Goal: Task Accomplishment & Management: Manage account settings

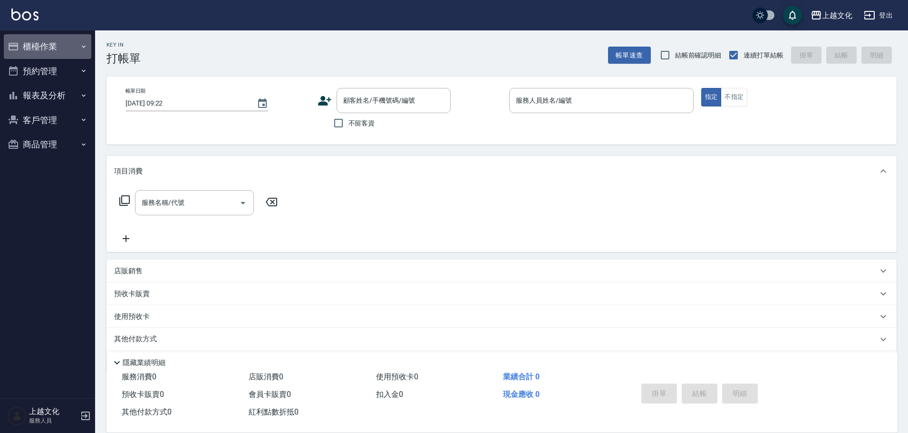
click at [44, 40] on button "櫃檯作業" at bounding box center [47, 46] width 87 height 25
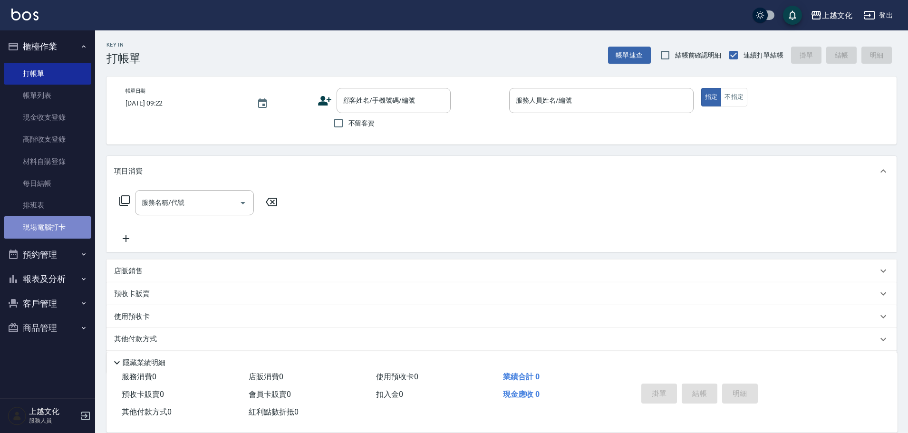
click at [56, 229] on link "現場電腦打卡" at bounding box center [47, 227] width 87 height 22
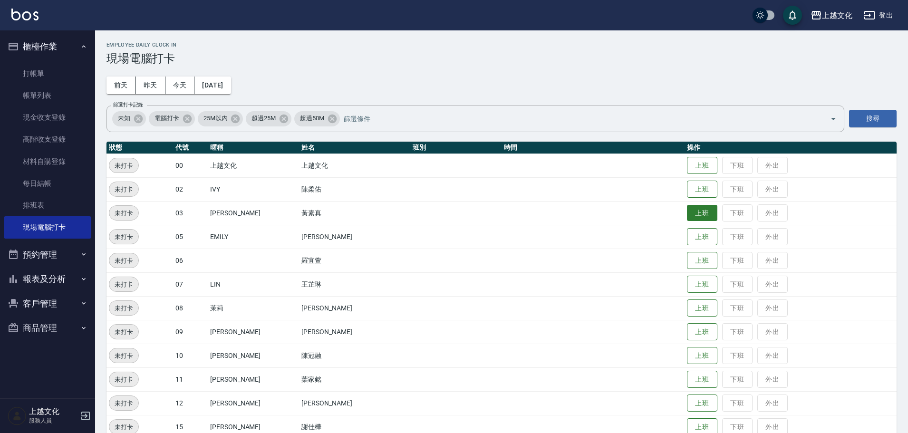
click at [689, 208] on button "上班" at bounding box center [702, 213] width 30 height 17
click at [694, 309] on button "上班" at bounding box center [702, 308] width 30 height 17
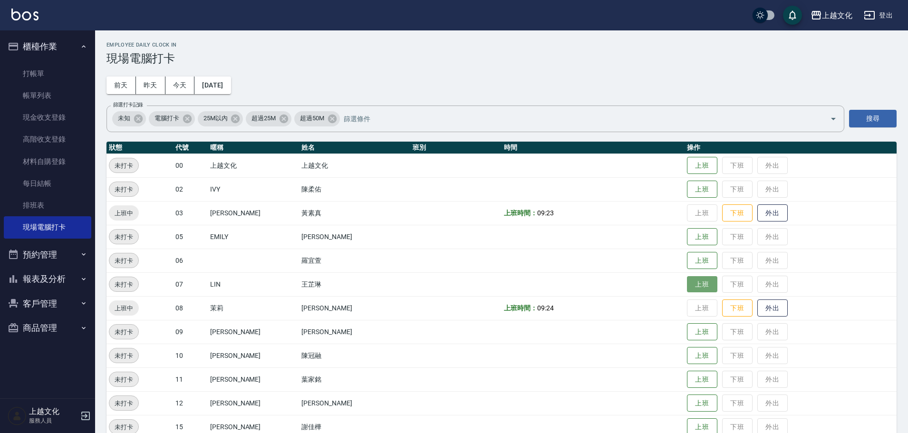
click at [696, 287] on button "上班" at bounding box center [702, 284] width 30 height 17
click at [691, 182] on button "上班" at bounding box center [702, 189] width 30 height 17
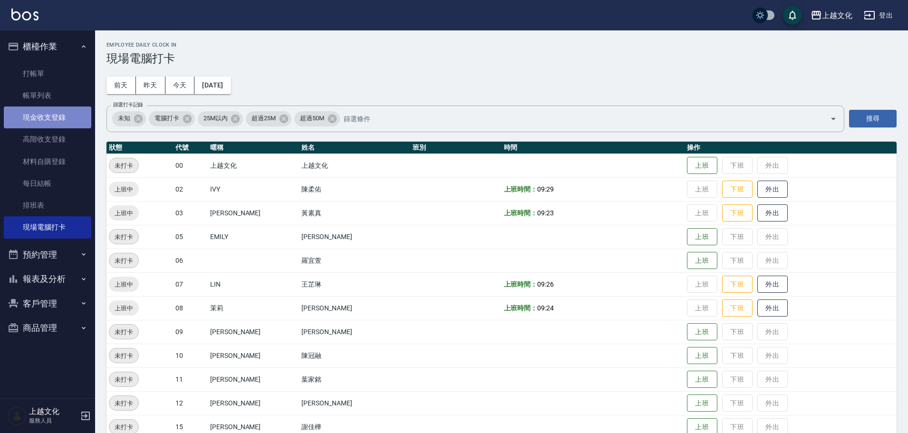
click at [38, 111] on link "現金收支登錄" at bounding box center [47, 117] width 87 height 22
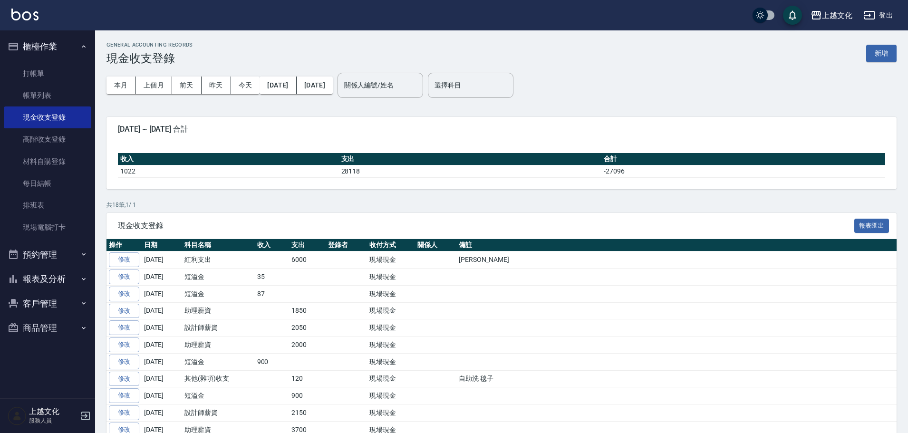
click at [888, 59] on button "新增" at bounding box center [881, 54] width 30 height 18
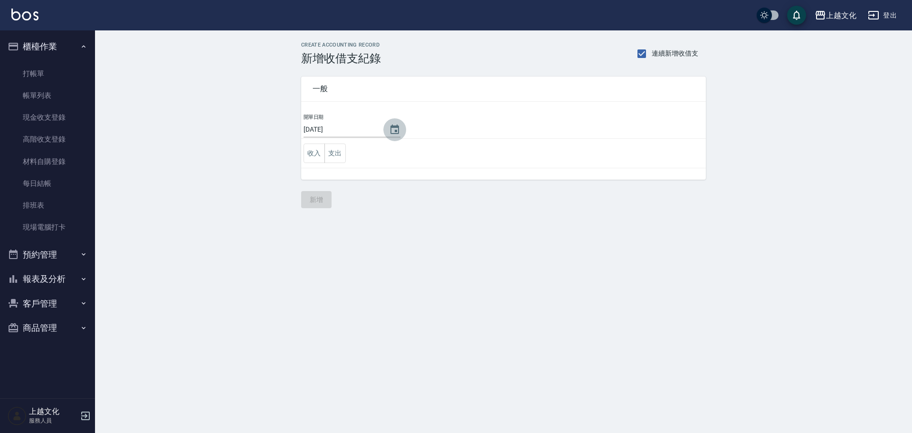
click at [392, 131] on icon "Choose date, selected date is 2025-09-17" at bounding box center [394, 129] width 11 height 11
click at [392, 131] on icon "Choose date, selected date is 2025-09-17" at bounding box center [395, 130] width 9 height 10
click at [389, 131] on icon "Choose date, selected date is 2025-09-17" at bounding box center [394, 129] width 11 height 11
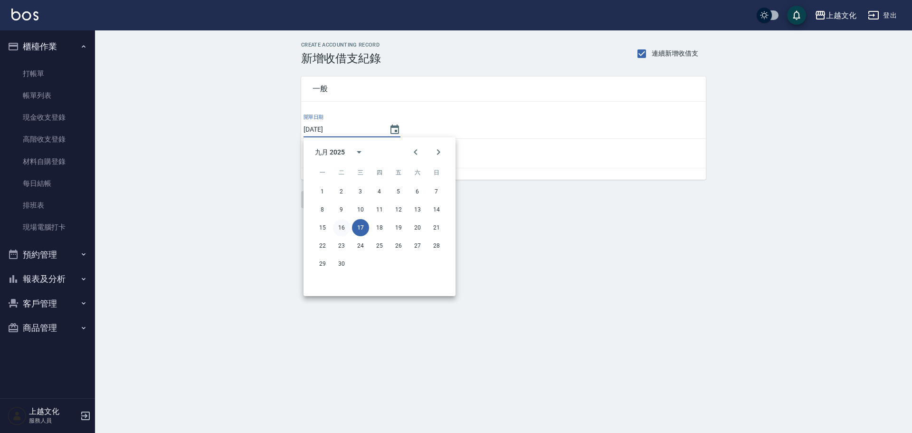
click at [340, 227] on button "16" at bounding box center [341, 227] width 17 height 17
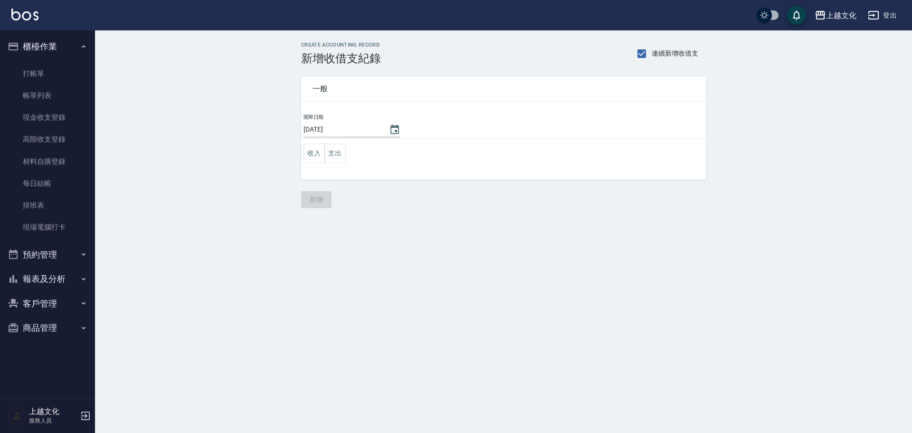
type input "[DATE]"
click at [334, 160] on button "支出" at bounding box center [335, 153] width 21 height 19
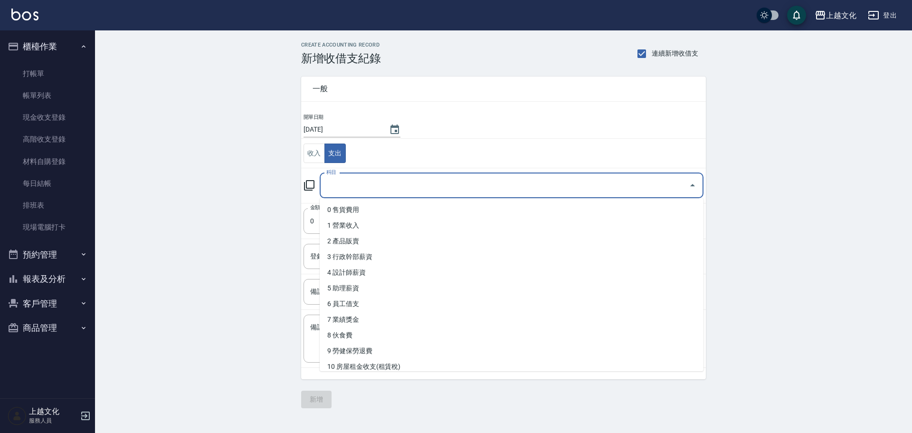
click at [338, 187] on input "科目" at bounding box center [504, 185] width 361 height 17
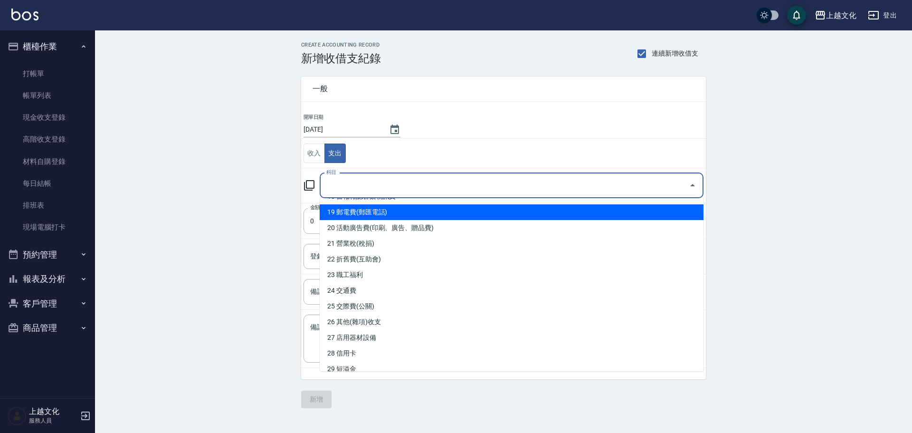
scroll to position [428, 0]
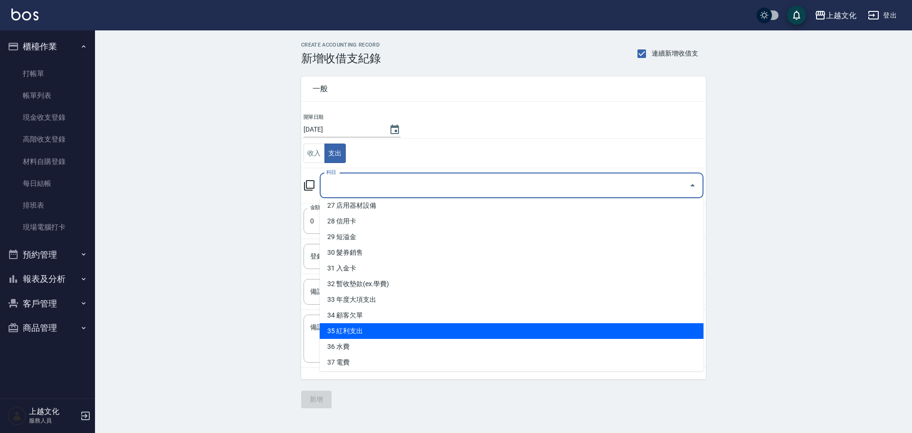
click at [379, 332] on li "35 紅利支出" at bounding box center [512, 331] width 384 height 16
type input "35 紅利支出"
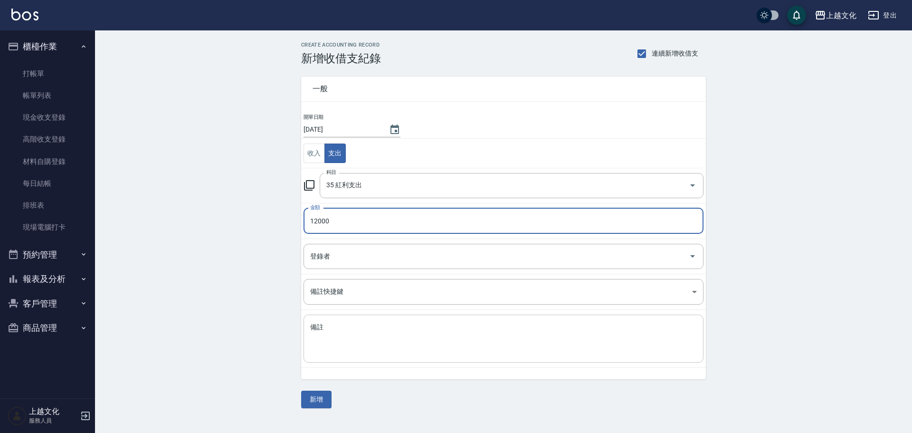
type input "12000"
click at [314, 343] on textarea "備註" at bounding box center [503, 339] width 387 height 32
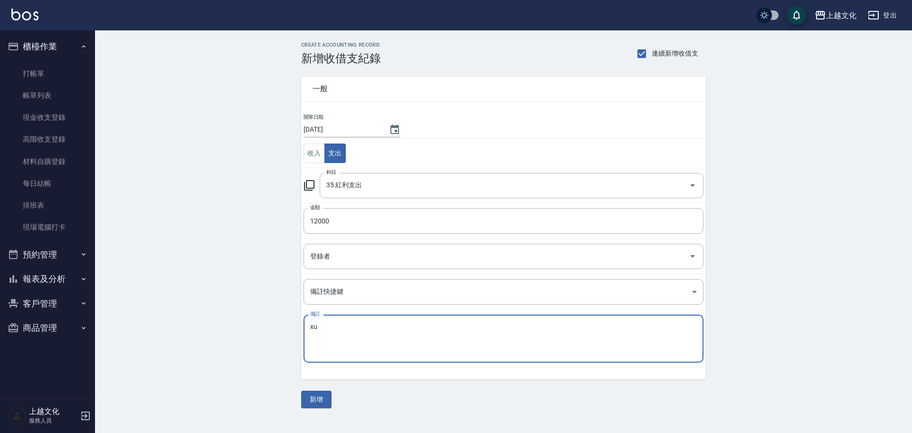
type textarea "x"
type textarea "芷琳 彥寧"
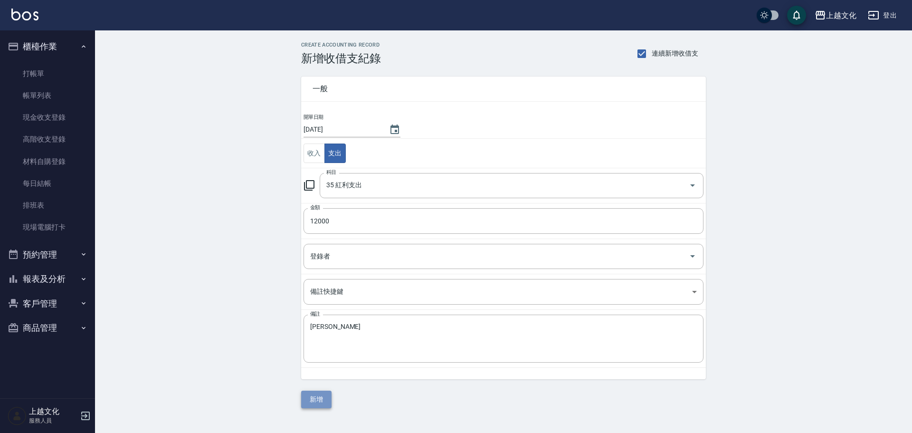
click at [313, 401] on button "新增" at bounding box center [316, 400] width 30 height 18
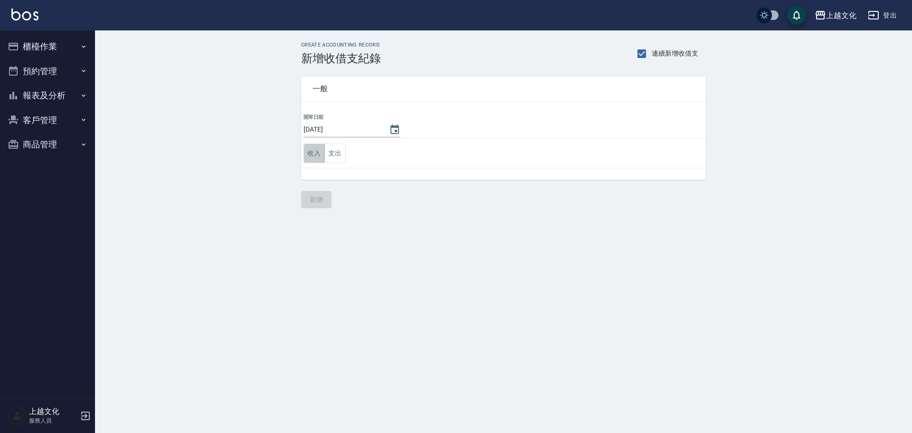
click at [310, 154] on button "收入" at bounding box center [314, 153] width 21 height 19
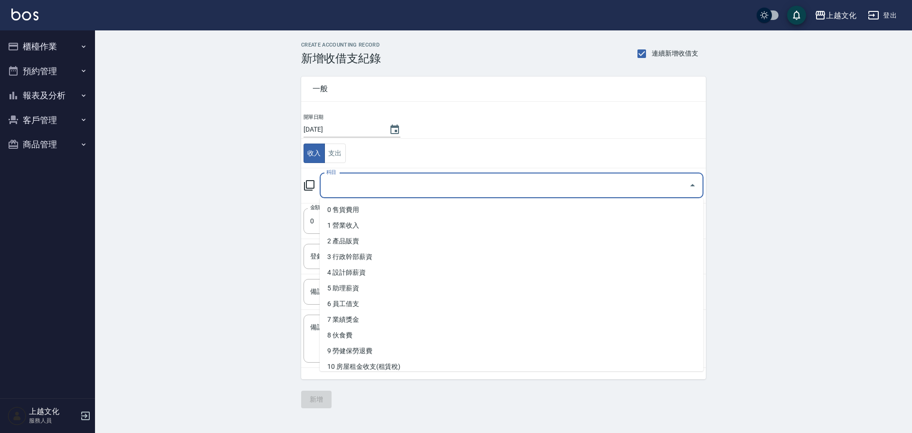
click at [336, 184] on input "科目" at bounding box center [504, 185] width 361 height 17
click at [367, 179] on input "科目" at bounding box center [504, 185] width 361 height 17
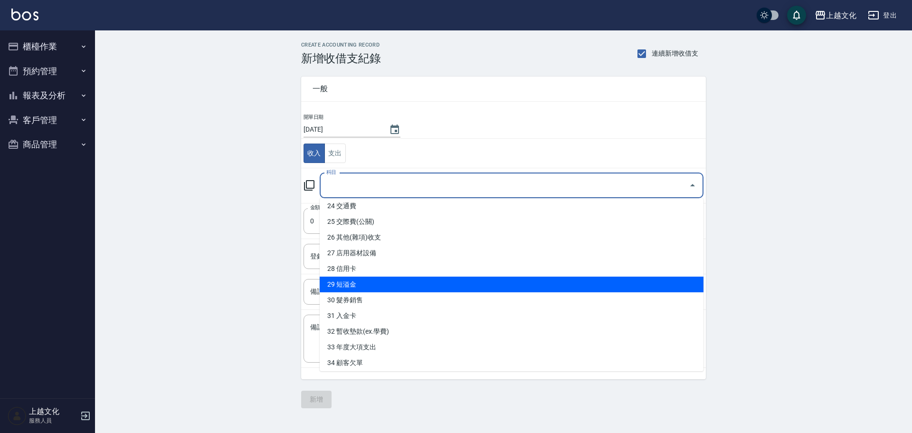
click at [390, 287] on li "29 短溢金" at bounding box center [512, 285] width 384 height 16
type input "29 短溢金"
click at [390, 287] on body "上越文化 登出 櫃檯作業 打帳單 帳單列表 現金收支登錄 高階收支登錄 材料自購登錄 每日結帳 排班表 現場電腦打卡 預約管理 預約管理 單日預約紀錄 單週預…" at bounding box center [456, 216] width 912 height 433
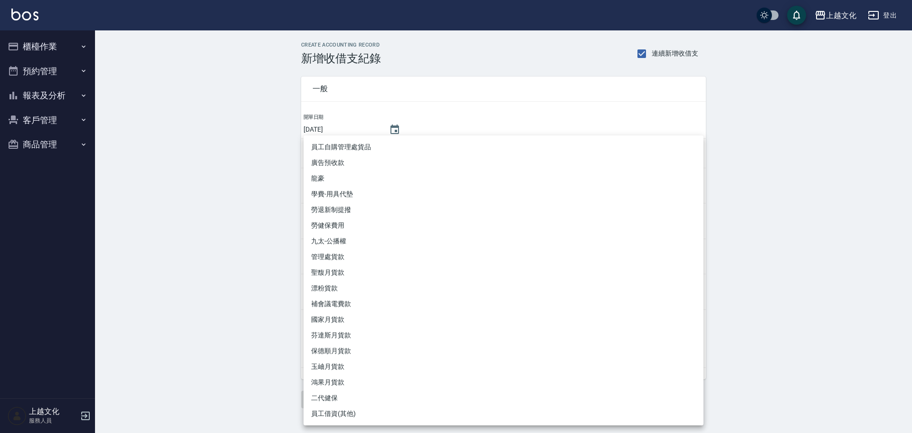
drag, startPoint x: 208, startPoint y: 243, endPoint x: 219, endPoint y: 237, distance: 12.8
click at [210, 242] on div at bounding box center [456, 216] width 912 height 433
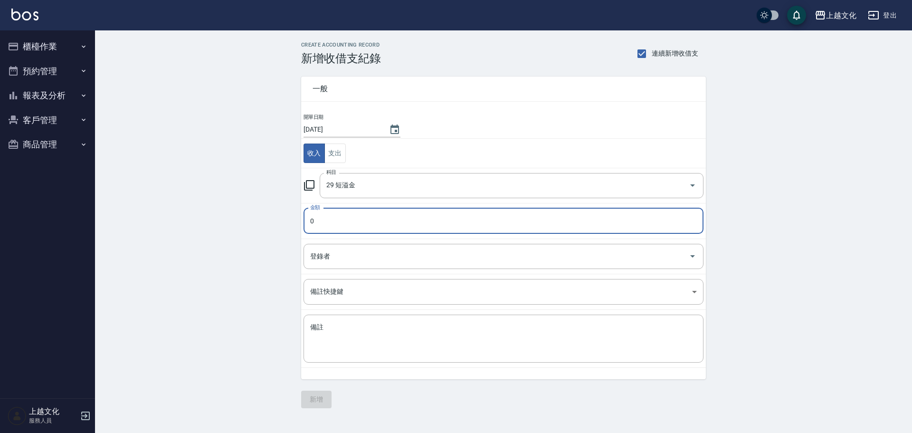
click at [330, 219] on input "0" at bounding box center [504, 221] width 400 height 26
type input "7"
click at [315, 396] on button "新增" at bounding box center [316, 400] width 30 height 18
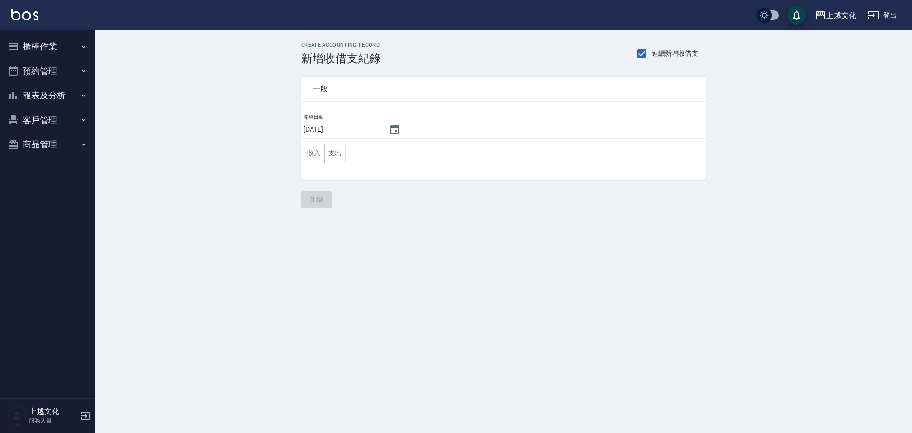
drag, startPoint x: 27, startPoint y: 93, endPoint x: 34, endPoint y: 100, distance: 9.8
click at [29, 93] on button "報表及分析" at bounding box center [47, 95] width 87 height 25
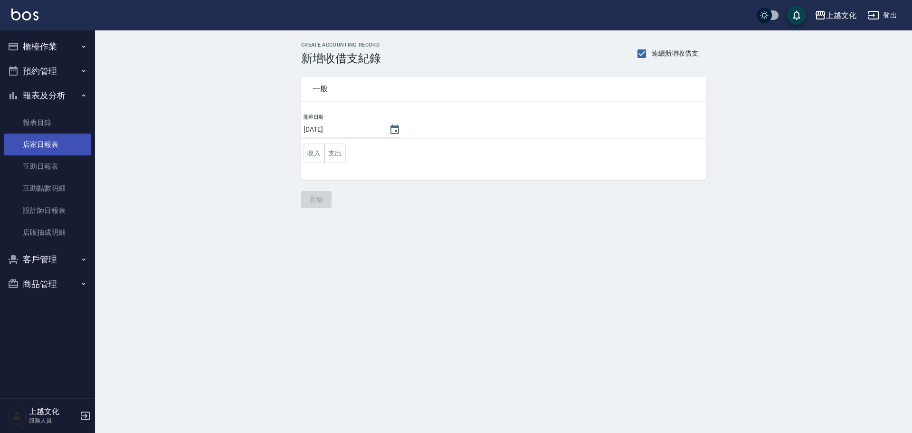
click at [48, 148] on link "店家日報表" at bounding box center [47, 145] width 87 height 22
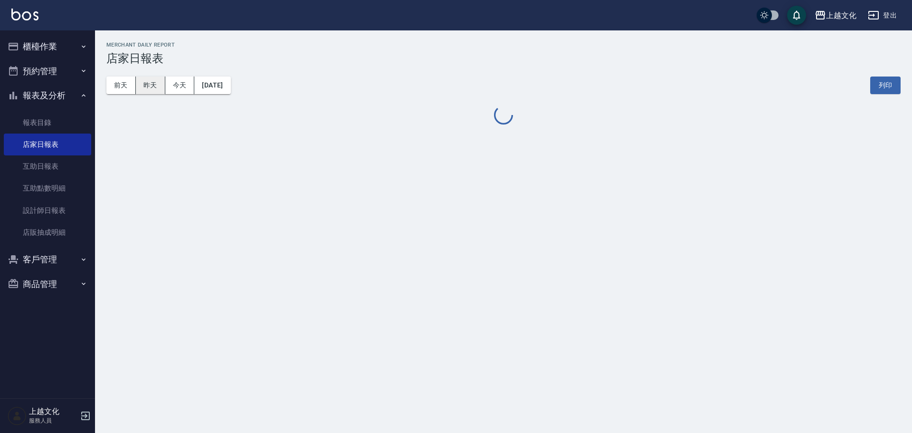
click at [158, 88] on button "昨天" at bounding box center [150, 86] width 29 height 18
click at [157, 87] on button "昨天" at bounding box center [150, 86] width 29 height 18
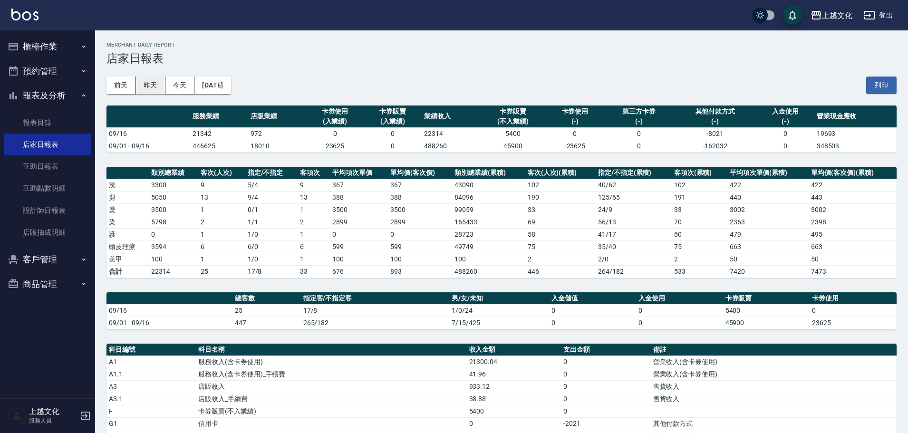
click at [144, 89] on button "昨天" at bounding box center [150, 86] width 29 height 18
click at [219, 91] on button "[DATE]" at bounding box center [212, 86] width 36 height 18
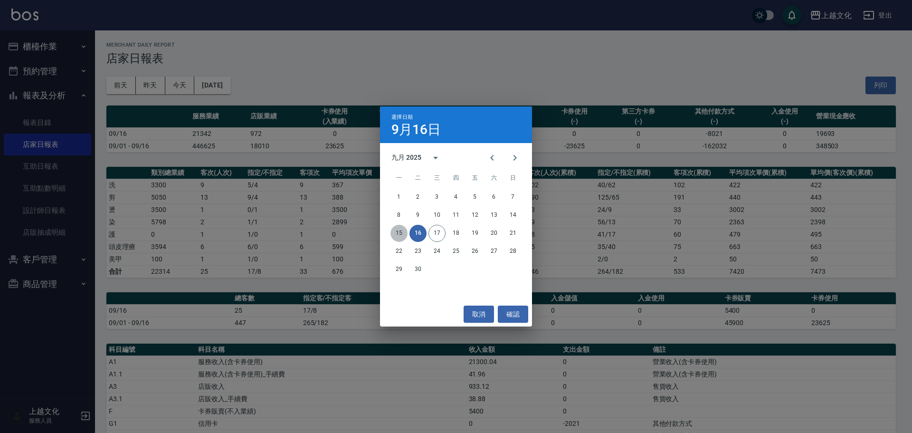
click at [404, 233] on button "15" at bounding box center [399, 233] width 17 height 17
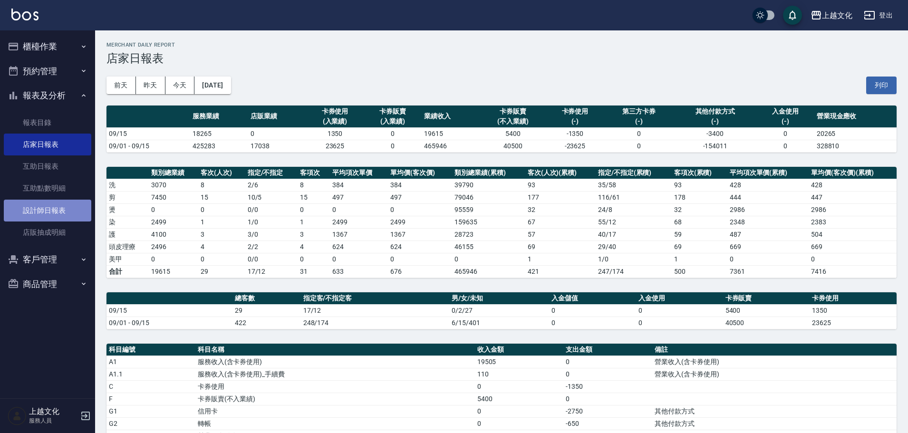
click at [27, 211] on link "設計師日報表" at bounding box center [47, 211] width 87 height 22
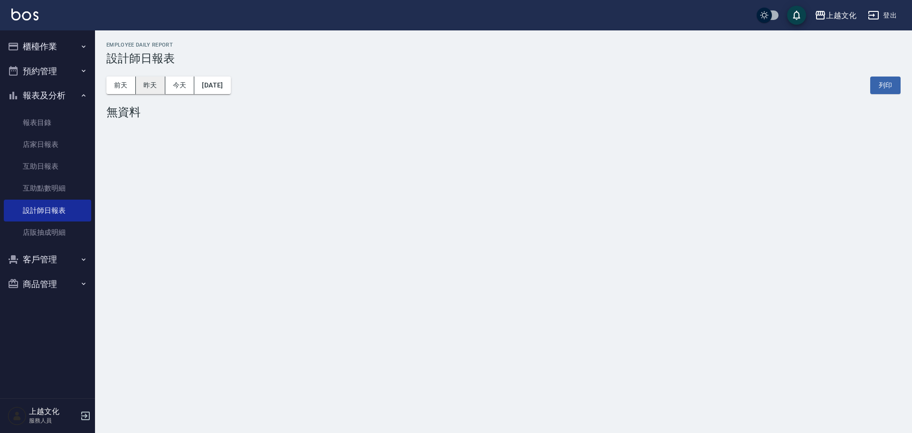
click at [142, 87] on button "昨天" at bounding box center [150, 86] width 29 height 18
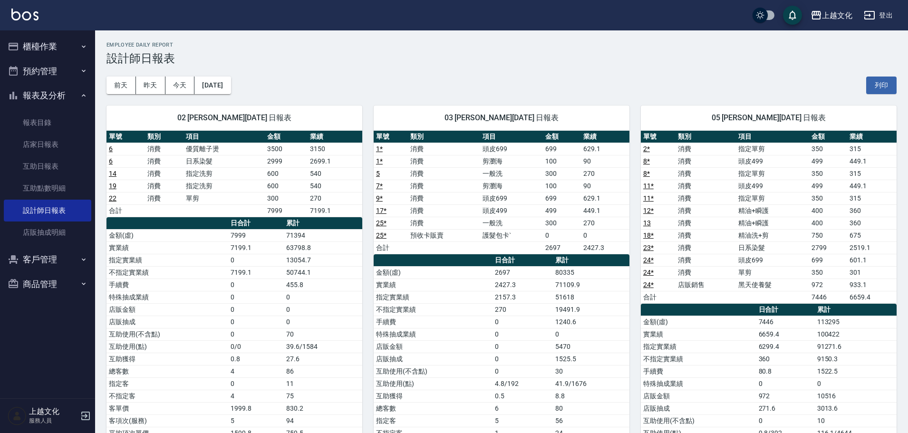
scroll to position [95, 0]
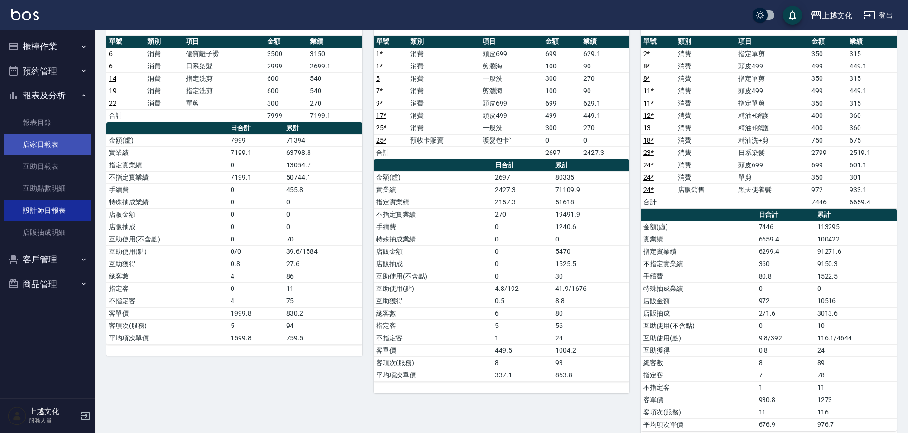
click at [37, 146] on link "店家日報表" at bounding box center [47, 145] width 87 height 22
